Goal: Navigation & Orientation: Find specific page/section

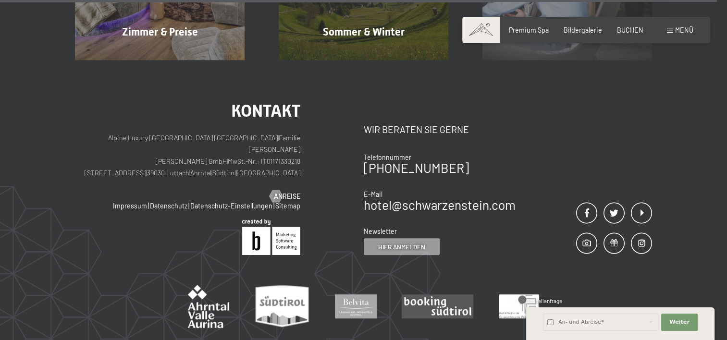
scroll to position [4045, 0]
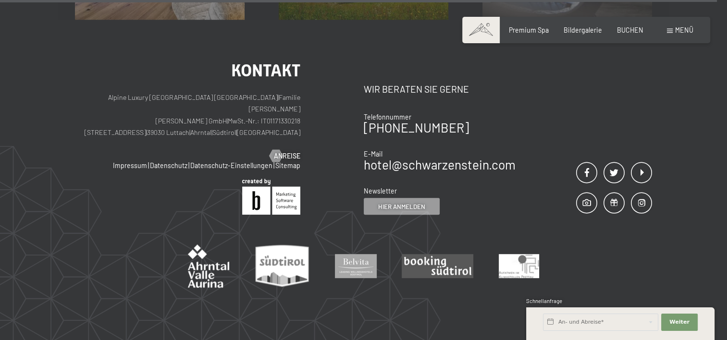
click at [678, 27] on span "Menü" at bounding box center [685, 30] width 18 height 8
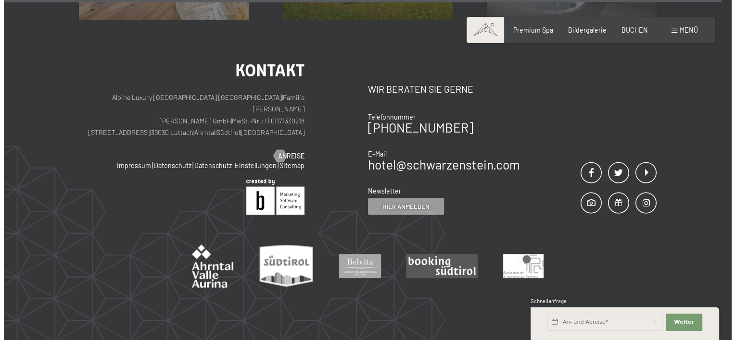
scroll to position [4069, 0]
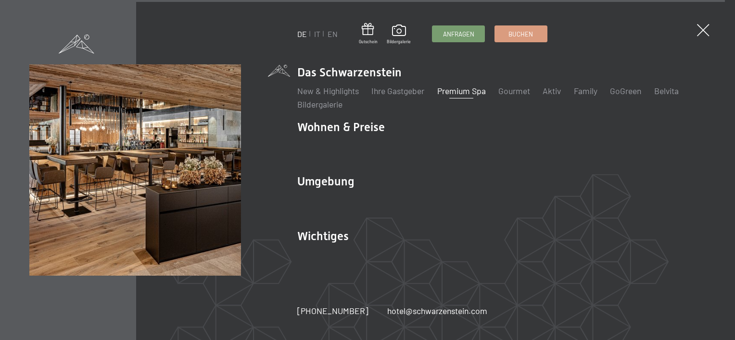
click at [472, 93] on link "Premium Spa" at bounding box center [461, 91] width 49 height 11
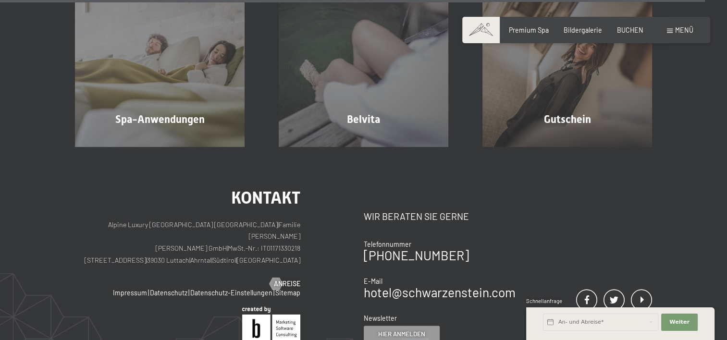
scroll to position [5033, 0]
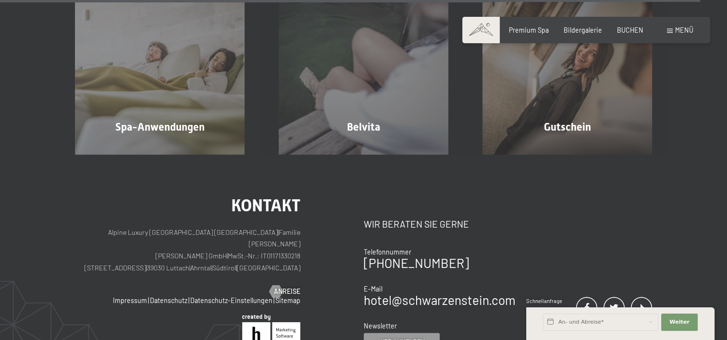
click at [679, 30] on span "Menü" at bounding box center [685, 30] width 18 height 8
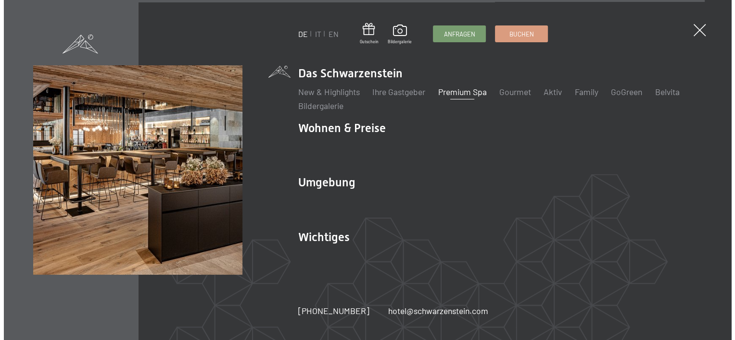
scroll to position [5050, 0]
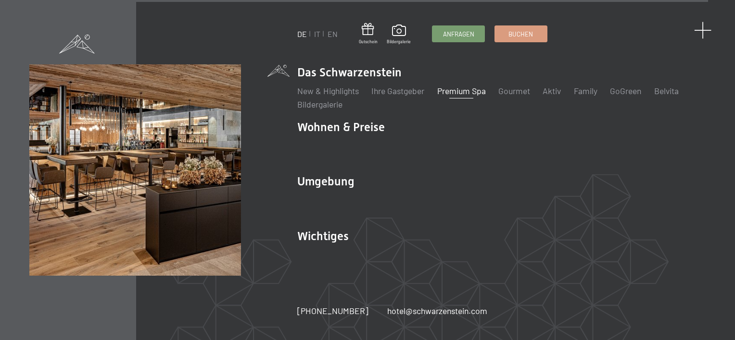
click at [700, 33] on span at bounding box center [703, 31] width 18 height 18
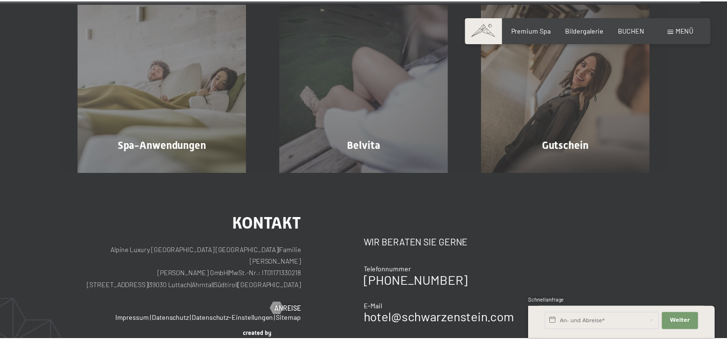
scroll to position [5033, 0]
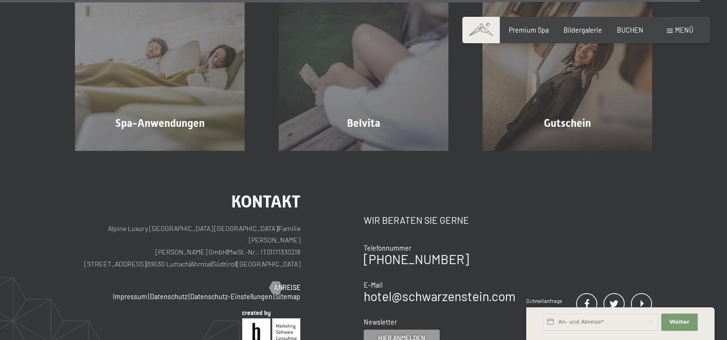
click at [552, 269] on div "Kontakt Wir beraten Sie gerne Telefonnummer [PHONE_NUMBER] E-Mail hotel@ no-spa…" at bounding box center [508, 269] width 289 height 153
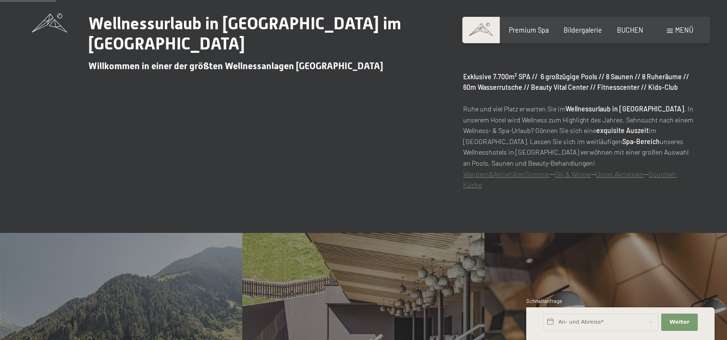
scroll to position [413, 0]
